Goal: Check status: Check status

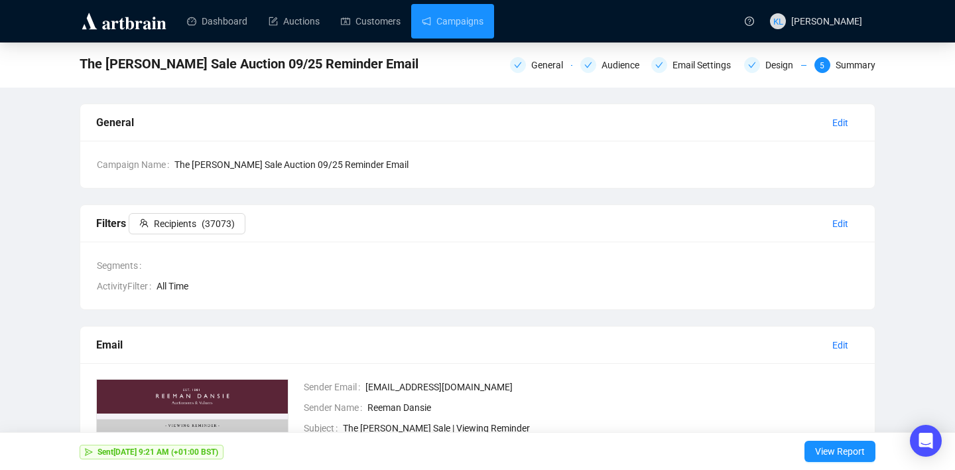
click at [483, 24] on link "Campaigns" at bounding box center [453, 21] width 62 height 35
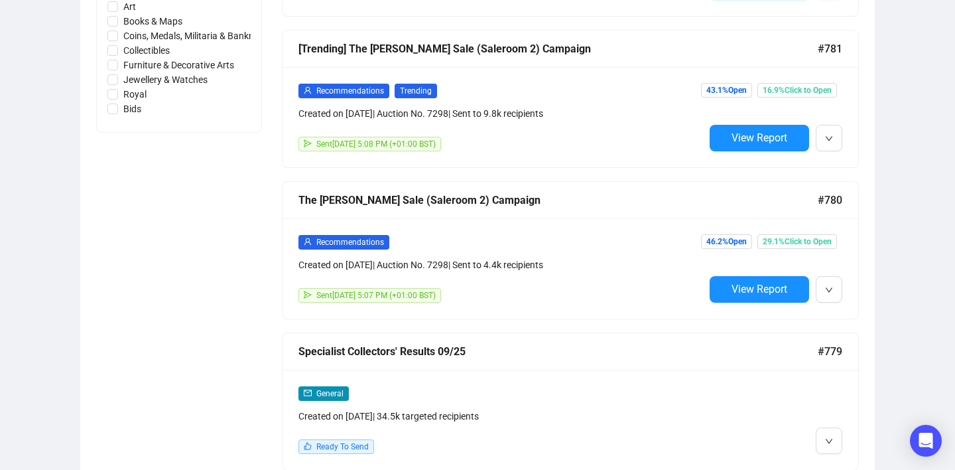
scroll to position [668, 0]
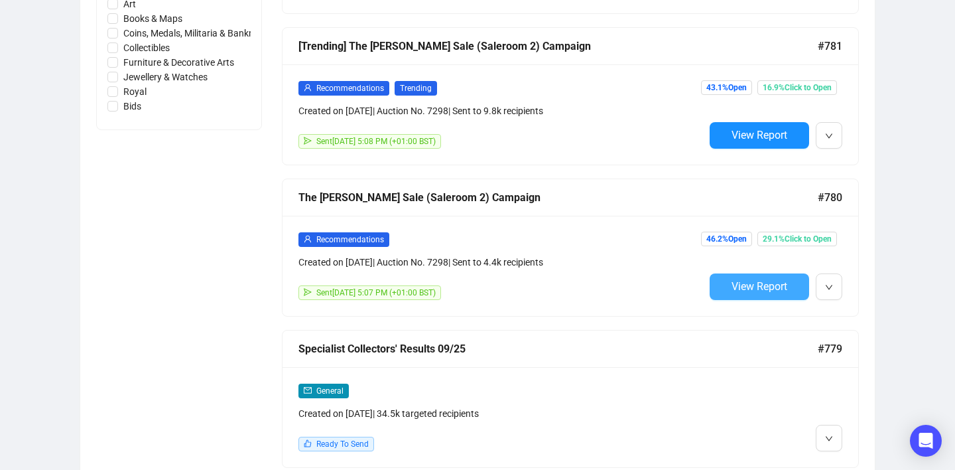
click at [739, 286] on span "View Report" at bounding box center [760, 286] width 56 height 13
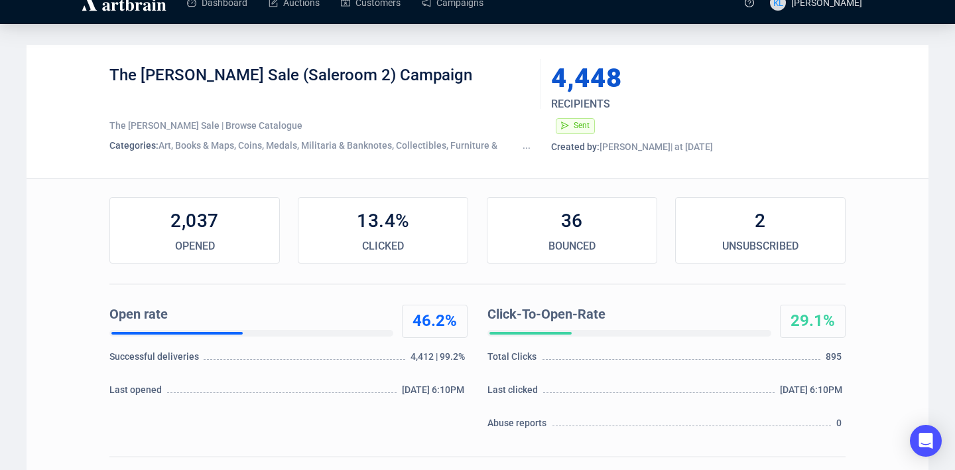
scroll to position [23, 0]
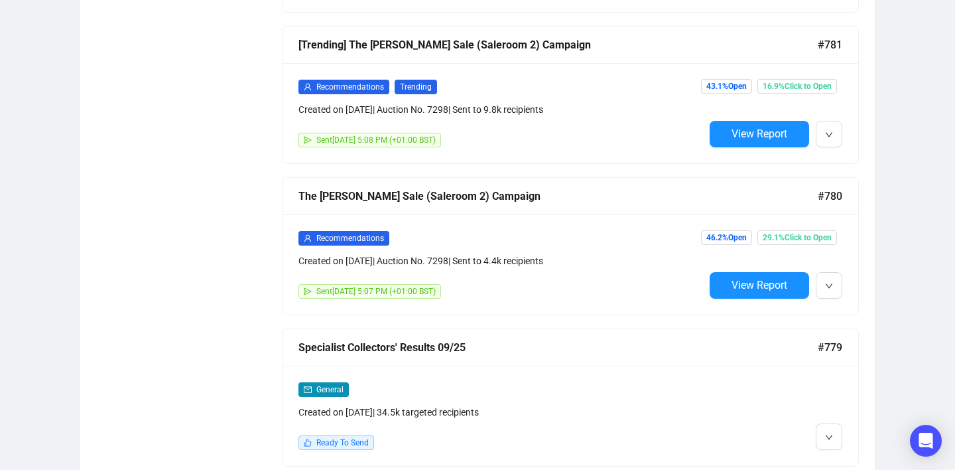
scroll to position [669, 0]
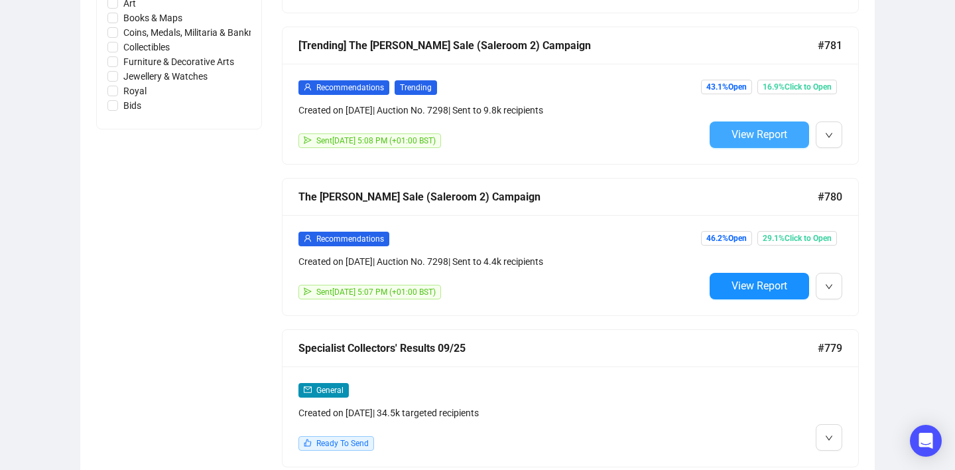
click at [723, 124] on button "View Report" at bounding box center [760, 134] width 100 height 27
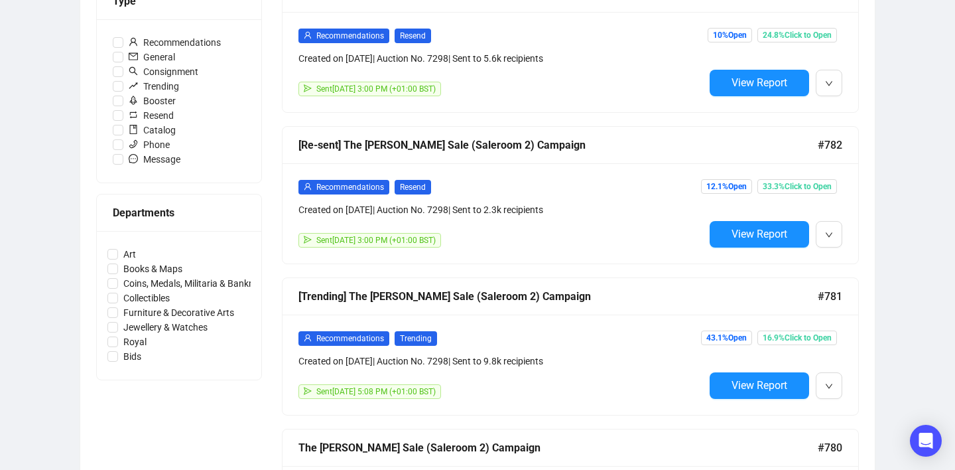
scroll to position [417, 0]
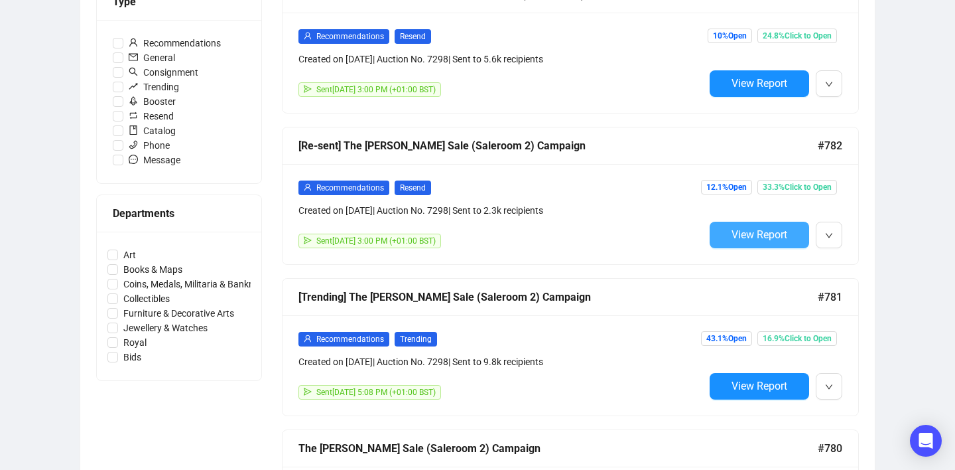
click at [728, 236] on button "View Report" at bounding box center [760, 235] width 100 height 27
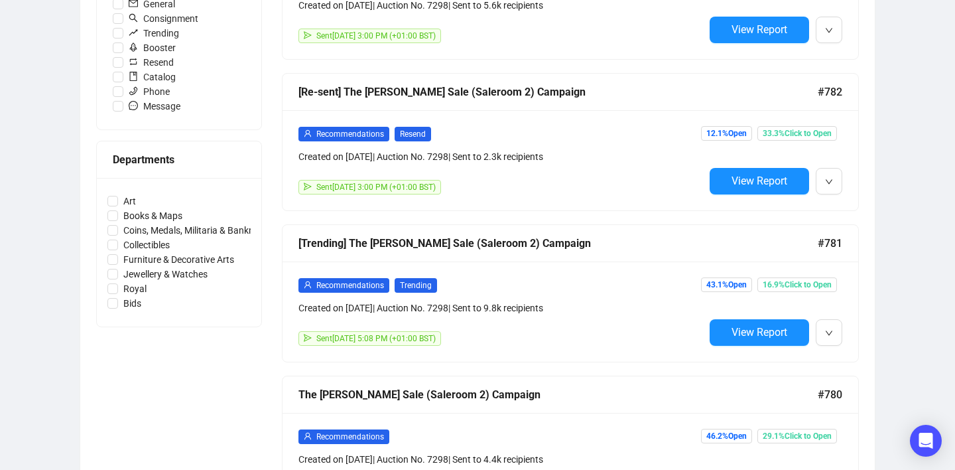
scroll to position [414, 0]
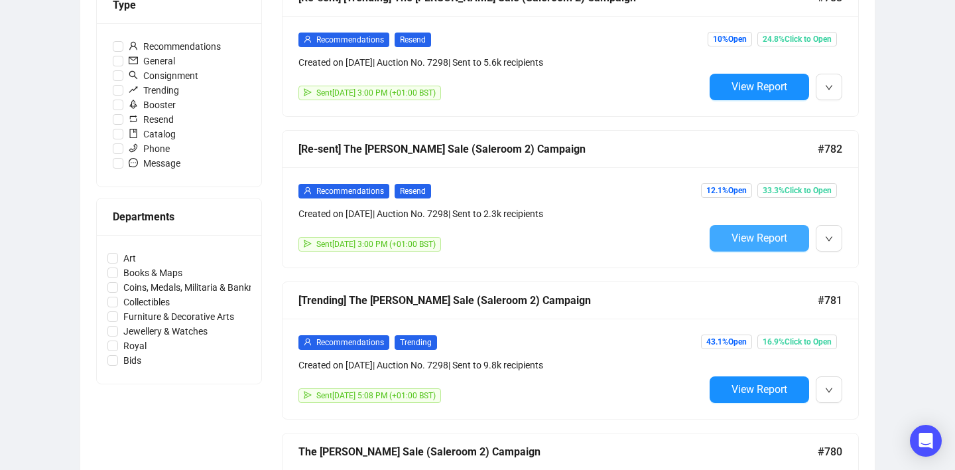
click at [732, 237] on span "View Report" at bounding box center [760, 238] width 56 height 13
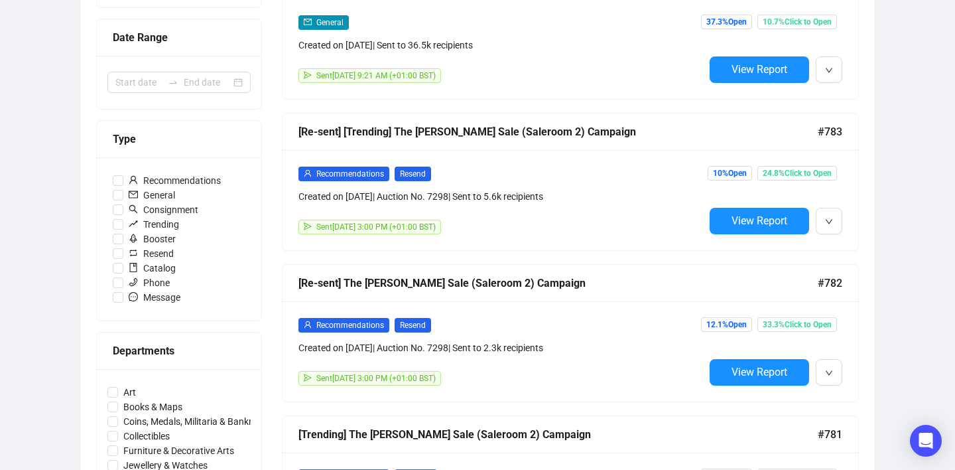
scroll to position [281, 0]
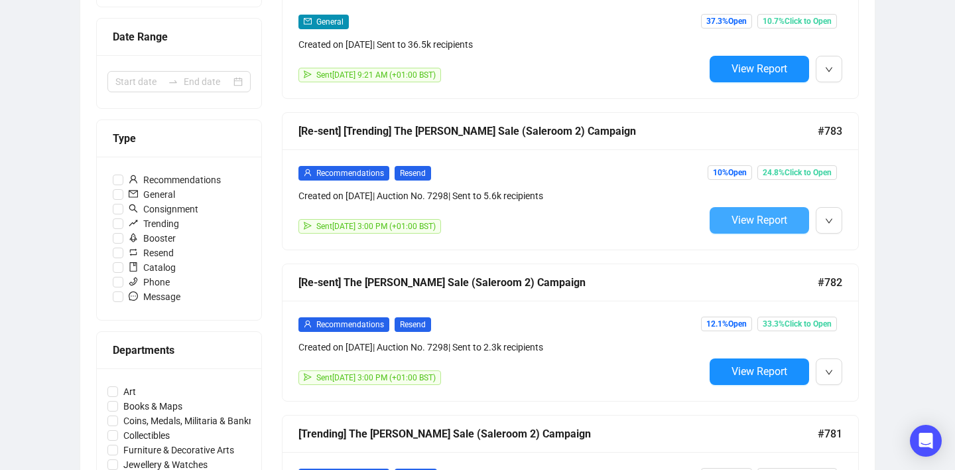
click at [738, 219] on span "View Report" at bounding box center [760, 220] width 56 height 13
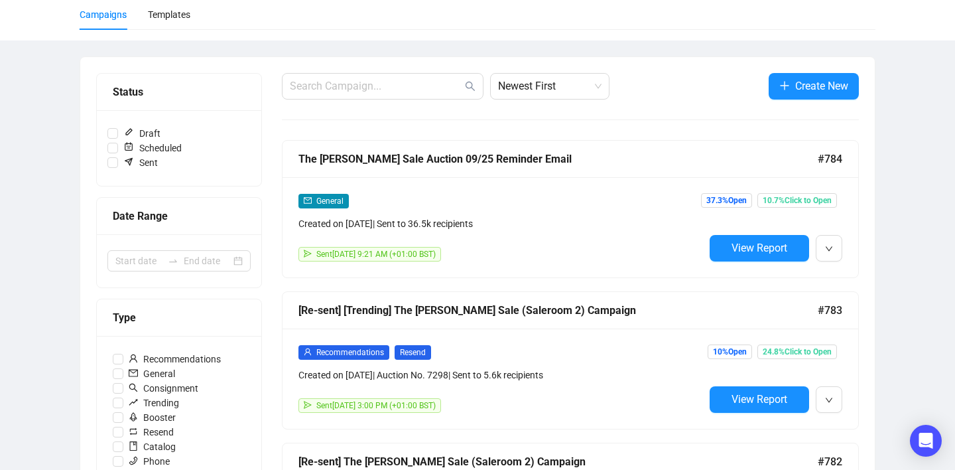
scroll to position [96, 0]
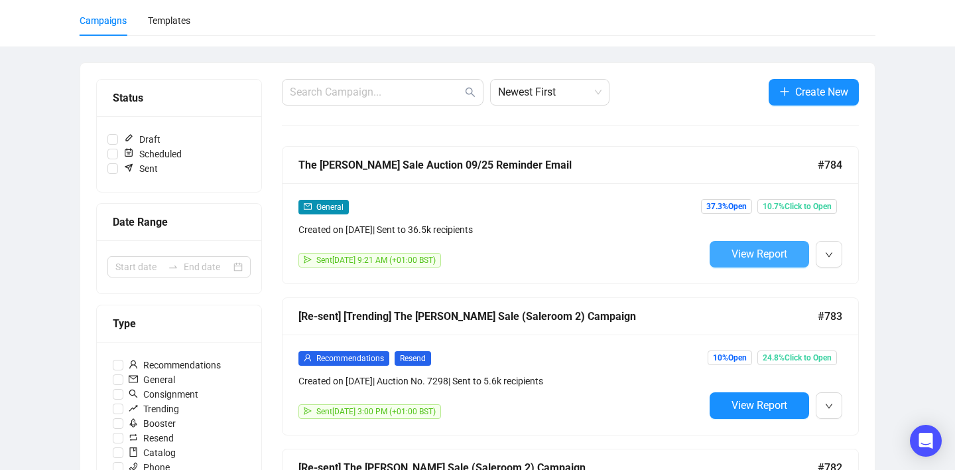
click at [725, 253] on button "View Report" at bounding box center [760, 254] width 100 height 27
